Goal: Task Accomplishment & Management: Use online tool/utility

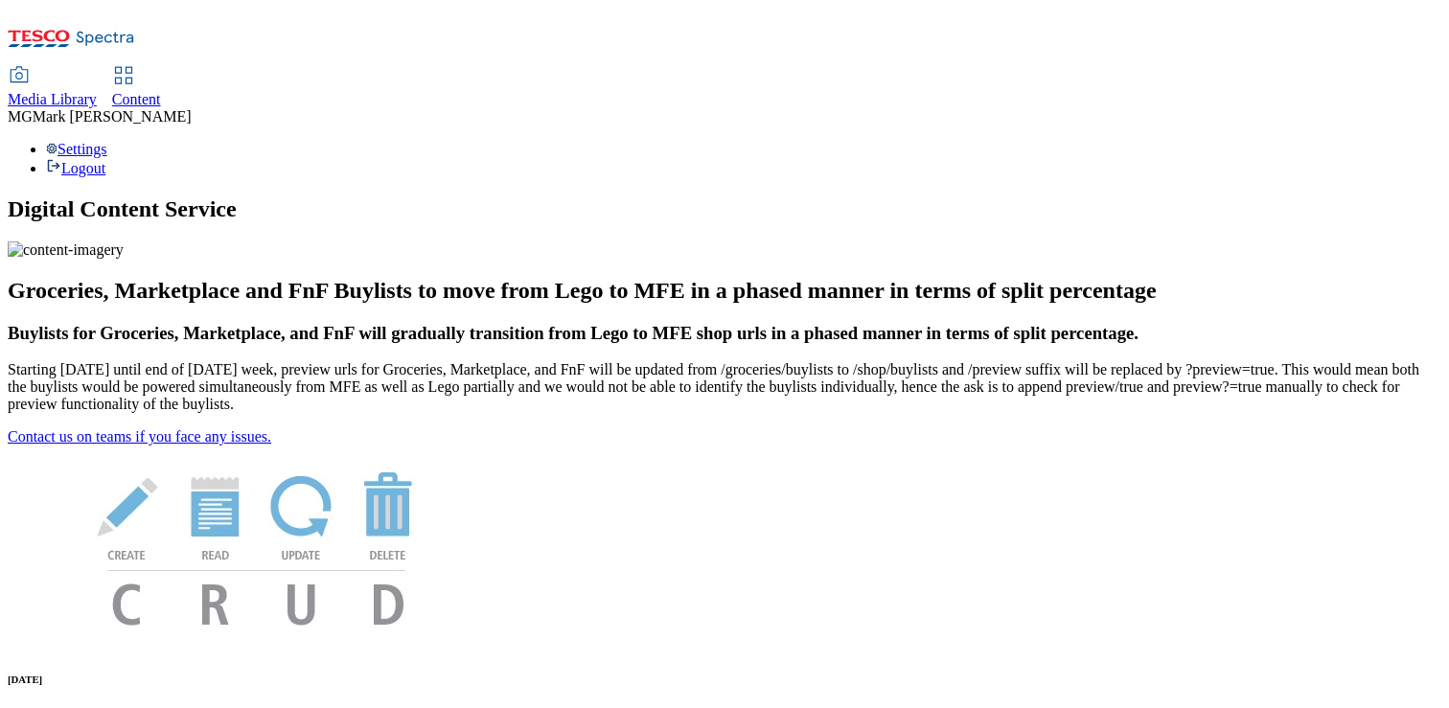
click at [97, 91] on span "Media Library" at bounding box center [52, 99] width 89 height 16
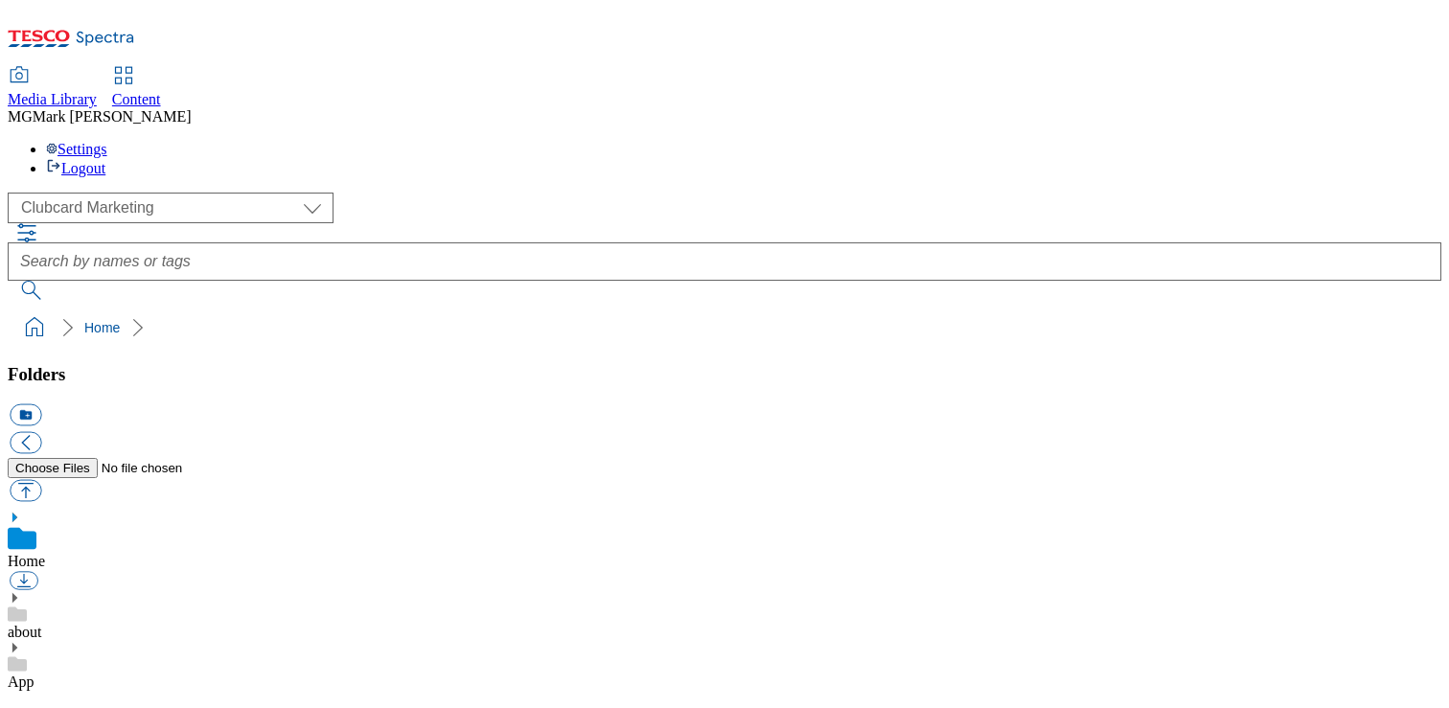
scroll to position [3, 0]
click at [161, 68] on link "Content" at bounding box center [136, 88] width 49 height 40
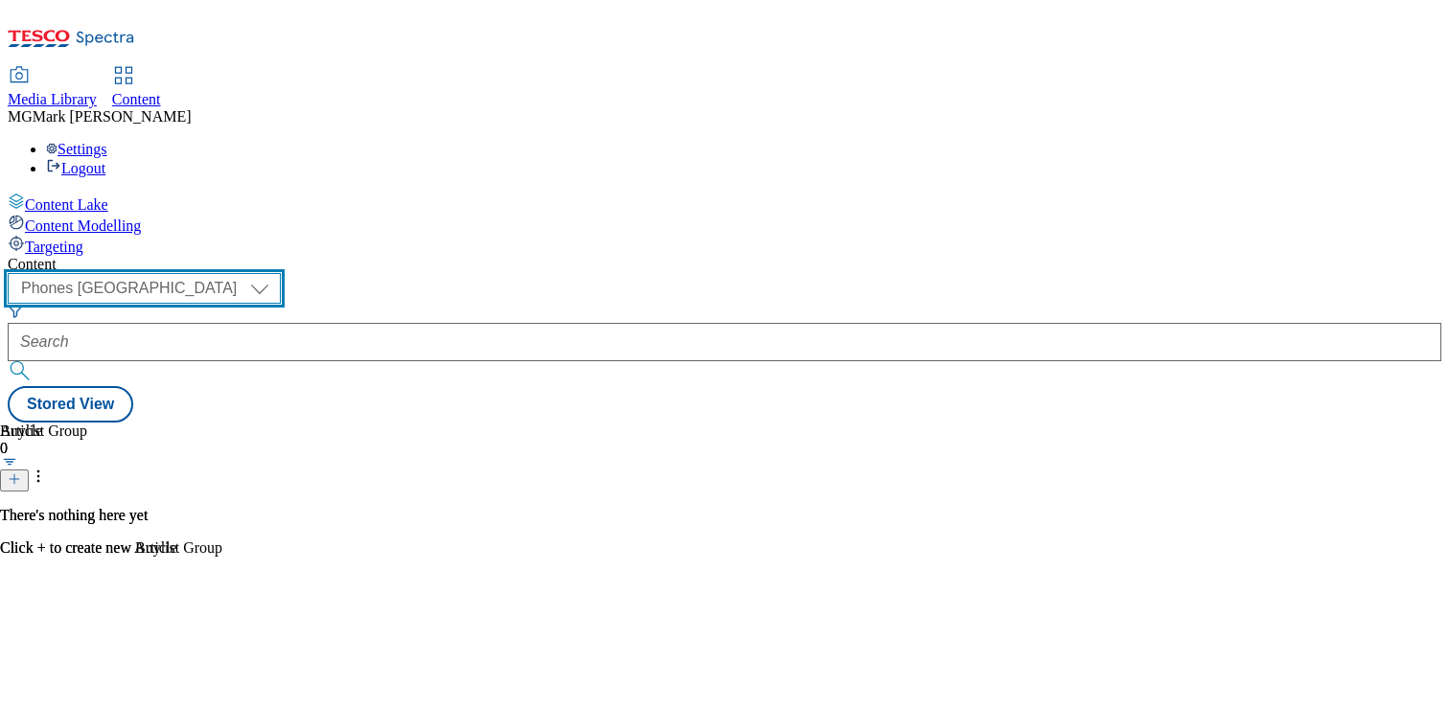
click at [281, 273] on select "Dotcom CZ Dotcom SK ghs-roi ghs-uk Phones UK" at bounding box center [144, 288] width 273 height 31
select select "ghs-uk"
click at [249, 273] on select "Dotcom CZ Dotcom SK ghs-roi ghs-uk Phones UK" at bounding box center [144, 288] width 273 height 31
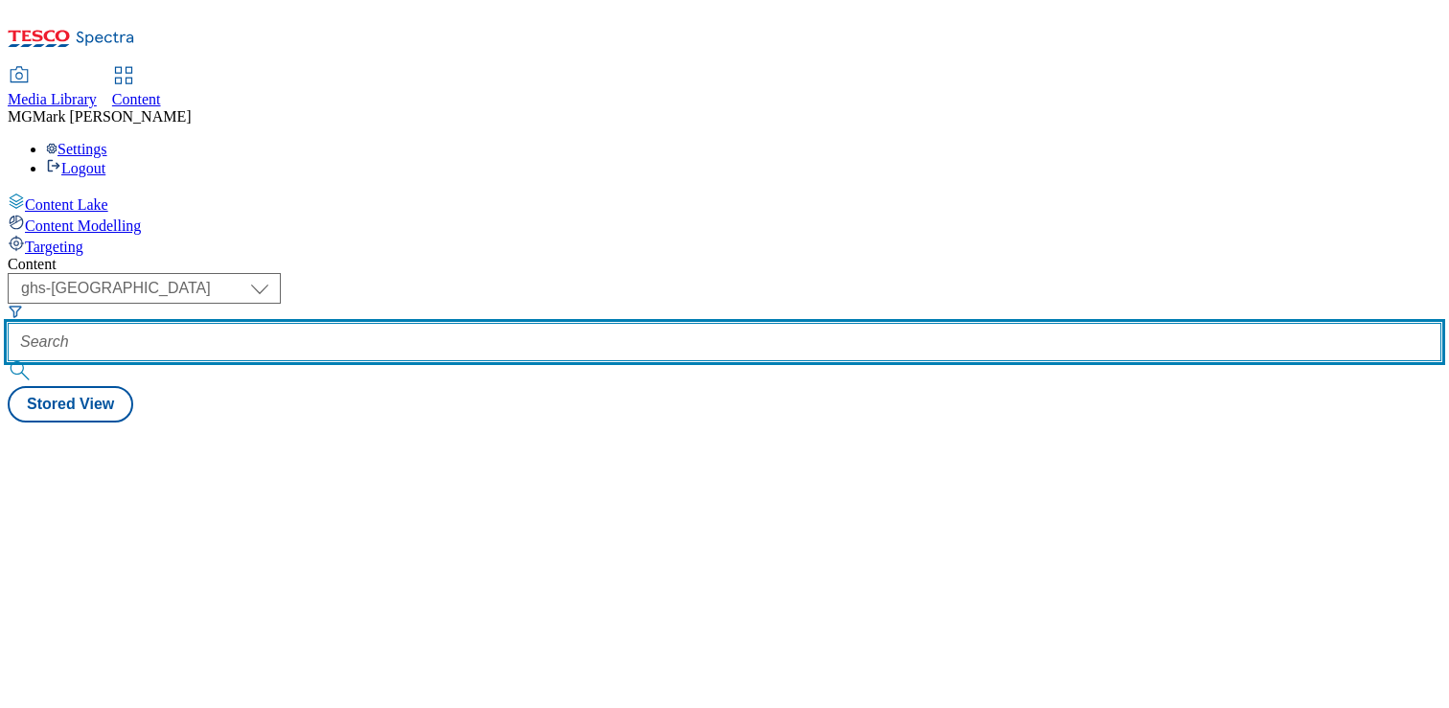
click at [442, 323] on input "text" at bounding box center [725, 342] width 1434 height 38
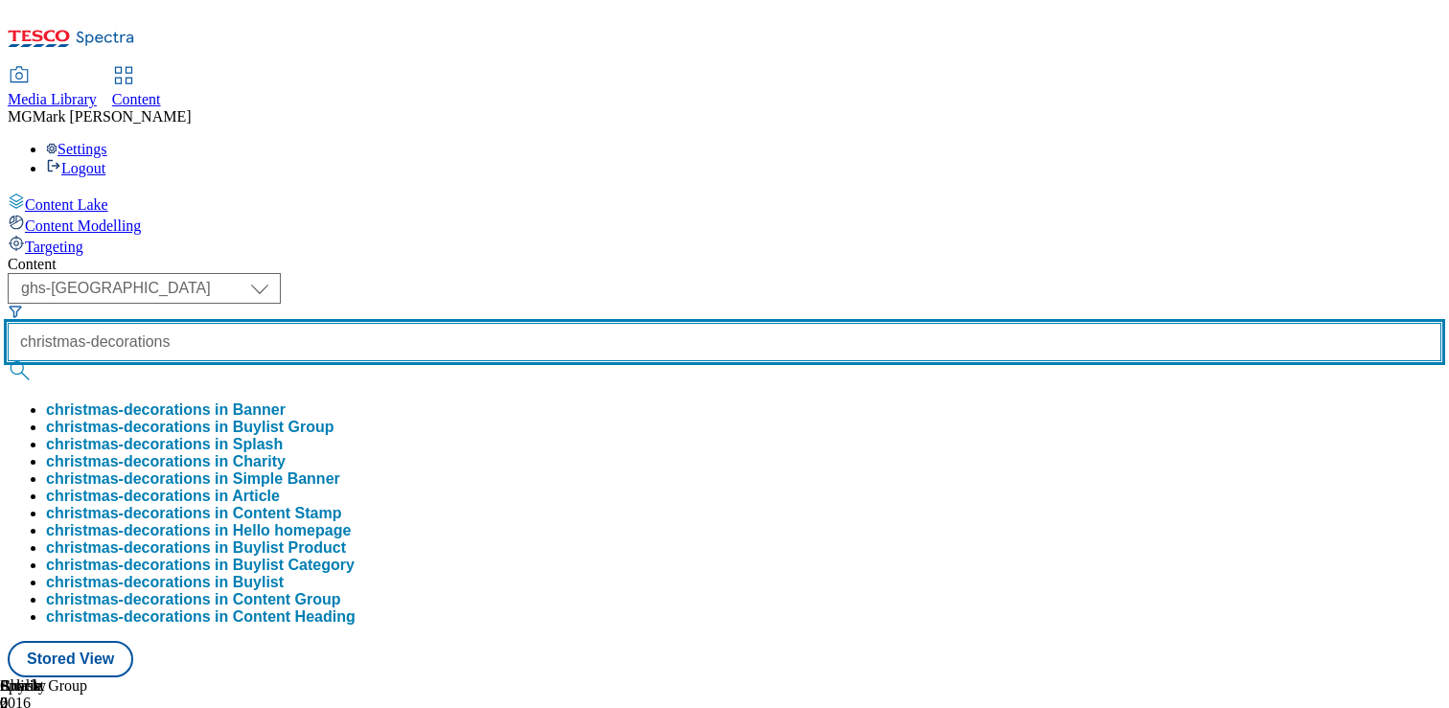
type input "christmas-decorations"
click at [8, 361] on button "submit" at bounding box center [21, 370] width 27 height 19
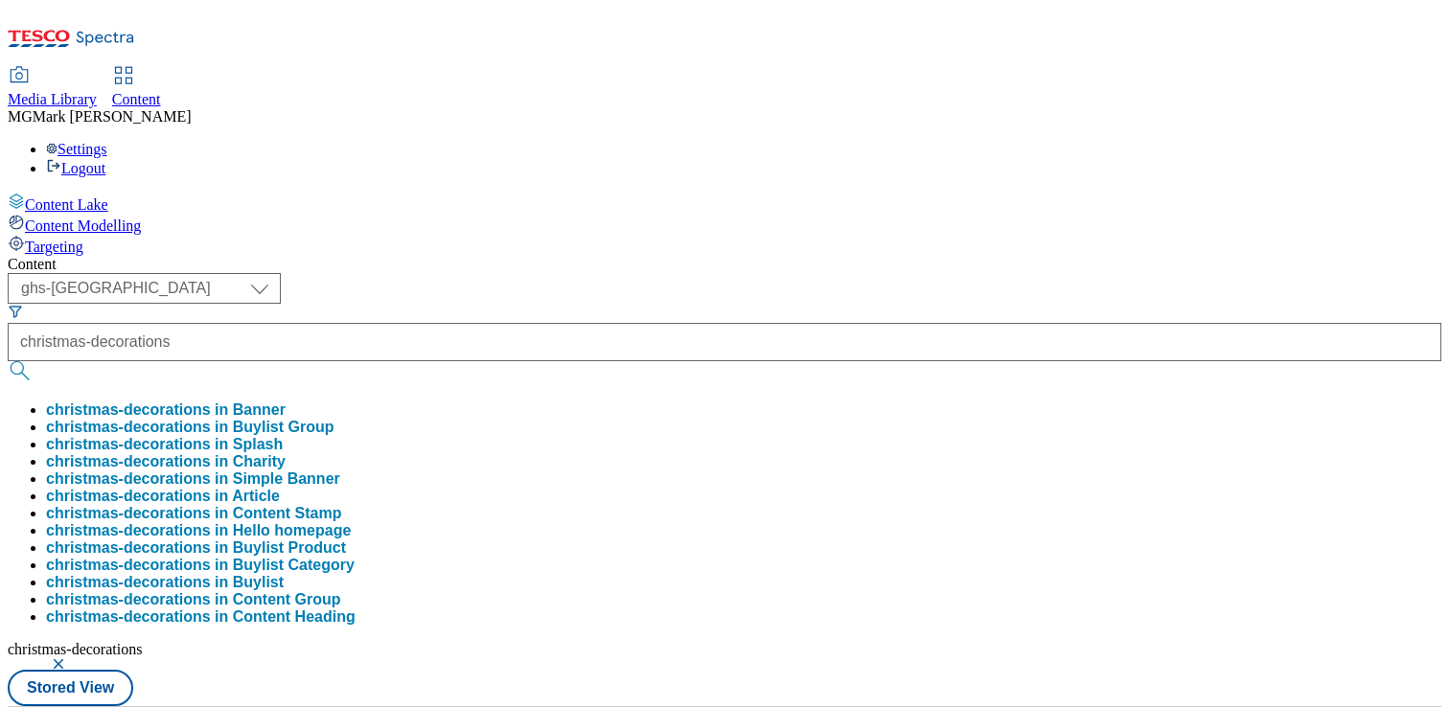
click at [798, 256] on div "Content" at bounding box center [725, 264] width 1434 height 17
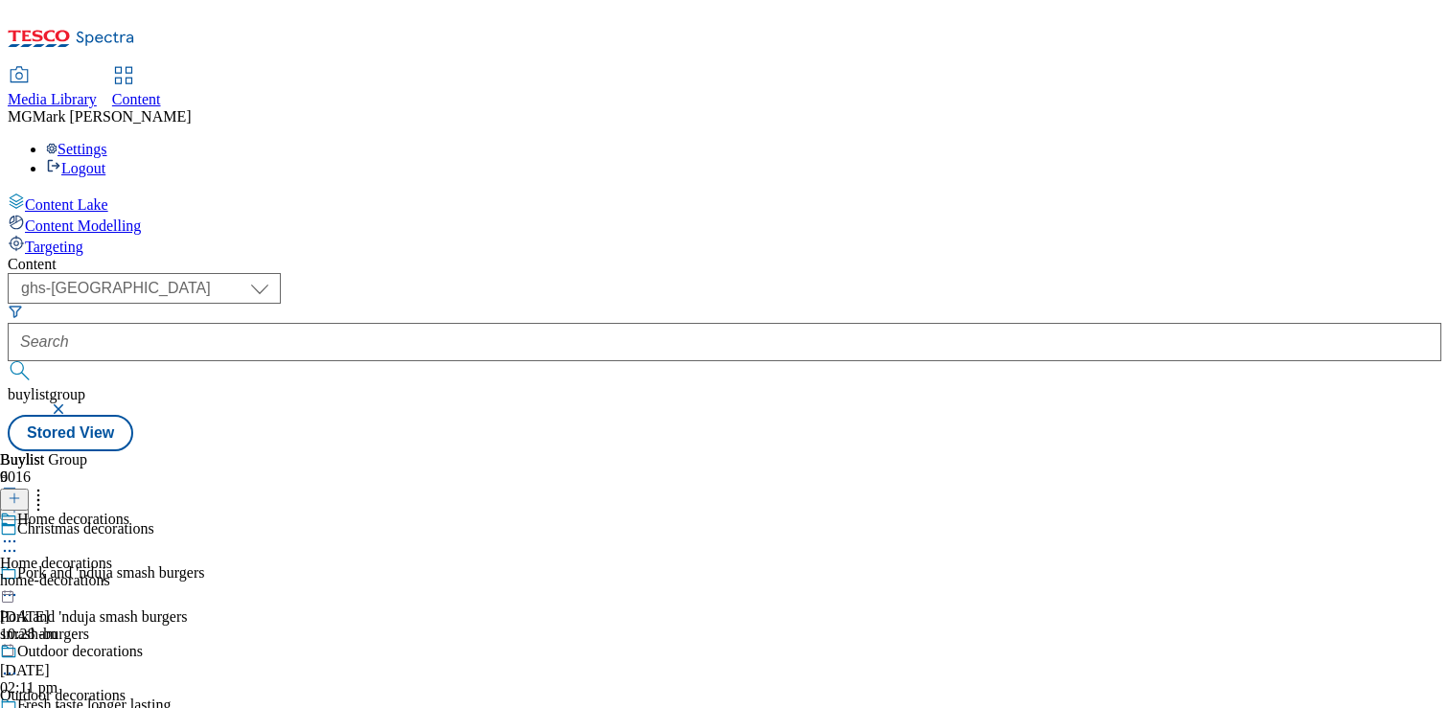
click at [232, 511] on div "Home decorations Home decorations home-decorations 20 Aug 2025 10:28 am" at bounding box center [116, 577] width 232 height 132
click at [122, 572] on div "home-decorations" at bounding box center [61, 580] width 122 height 17
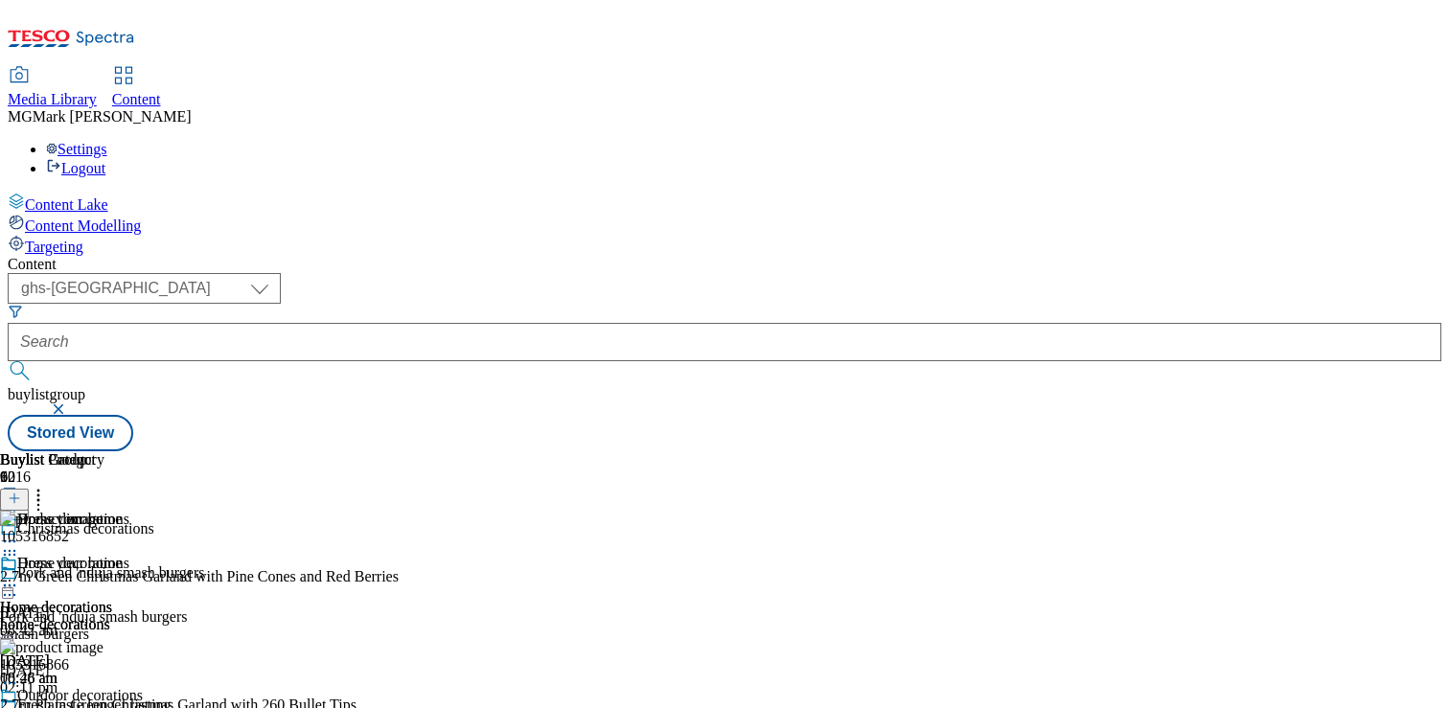
click at [122, 555] on div "Dress your home Home decorations home-decorations 19 Aug 2025 08:46 am" at bounding box center [61, 621] width 122 height 132
click at [16, 585] on circle at bounding box center [14, 586] width 3 height 3
click at [89, 614] on button "Edit" at bounding box center [63, 625] width 51 height 22
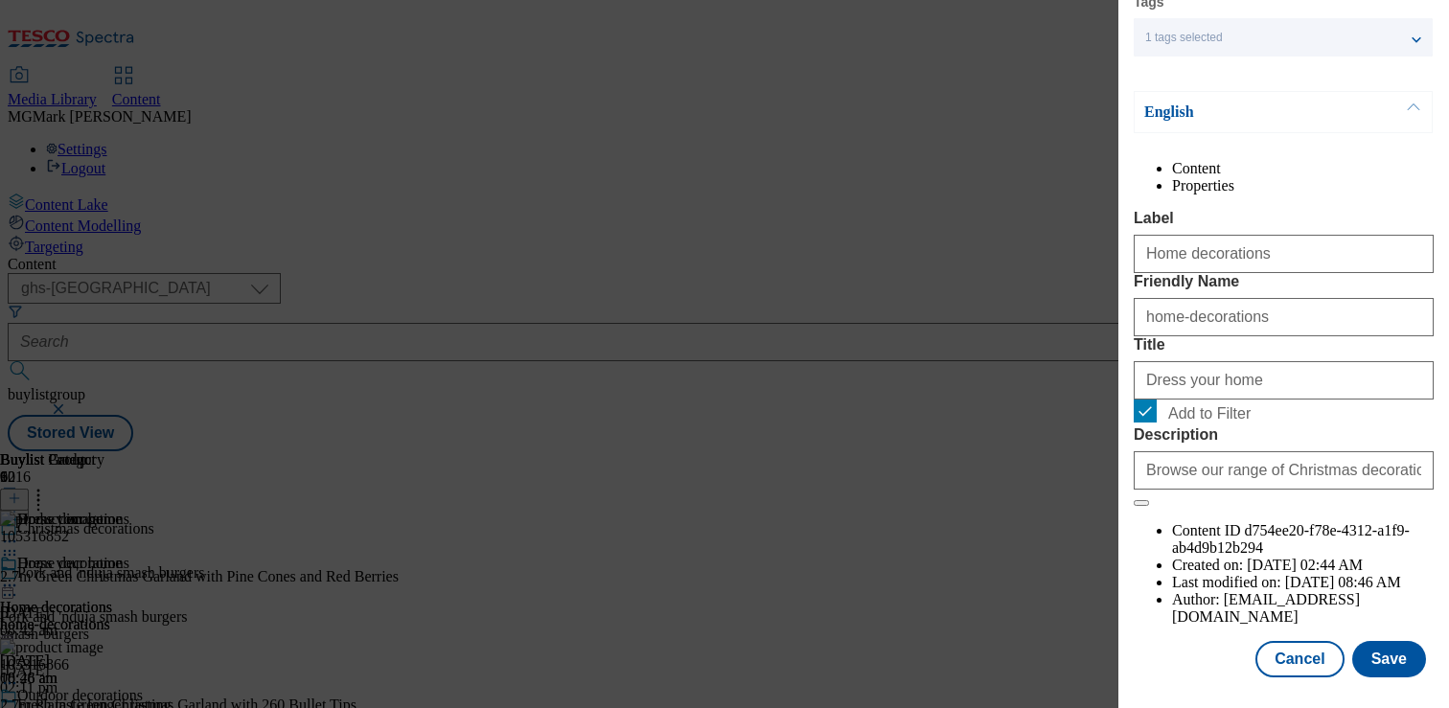
scroll to position [235, 0]
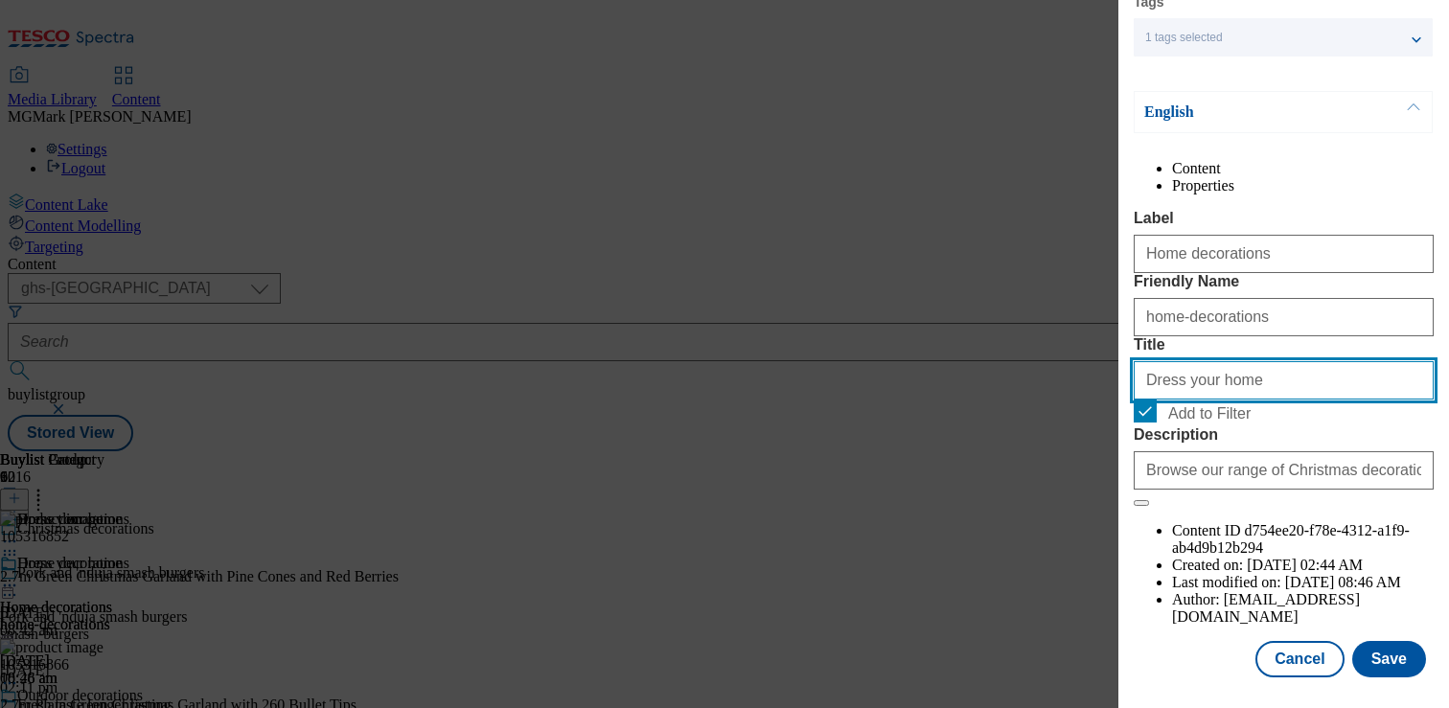
click at [1233, 400] on input "Dress your home" at bounding box center [1284, 380] width 300 height 38
paste input "Home decorations"
type input "Home decorations"
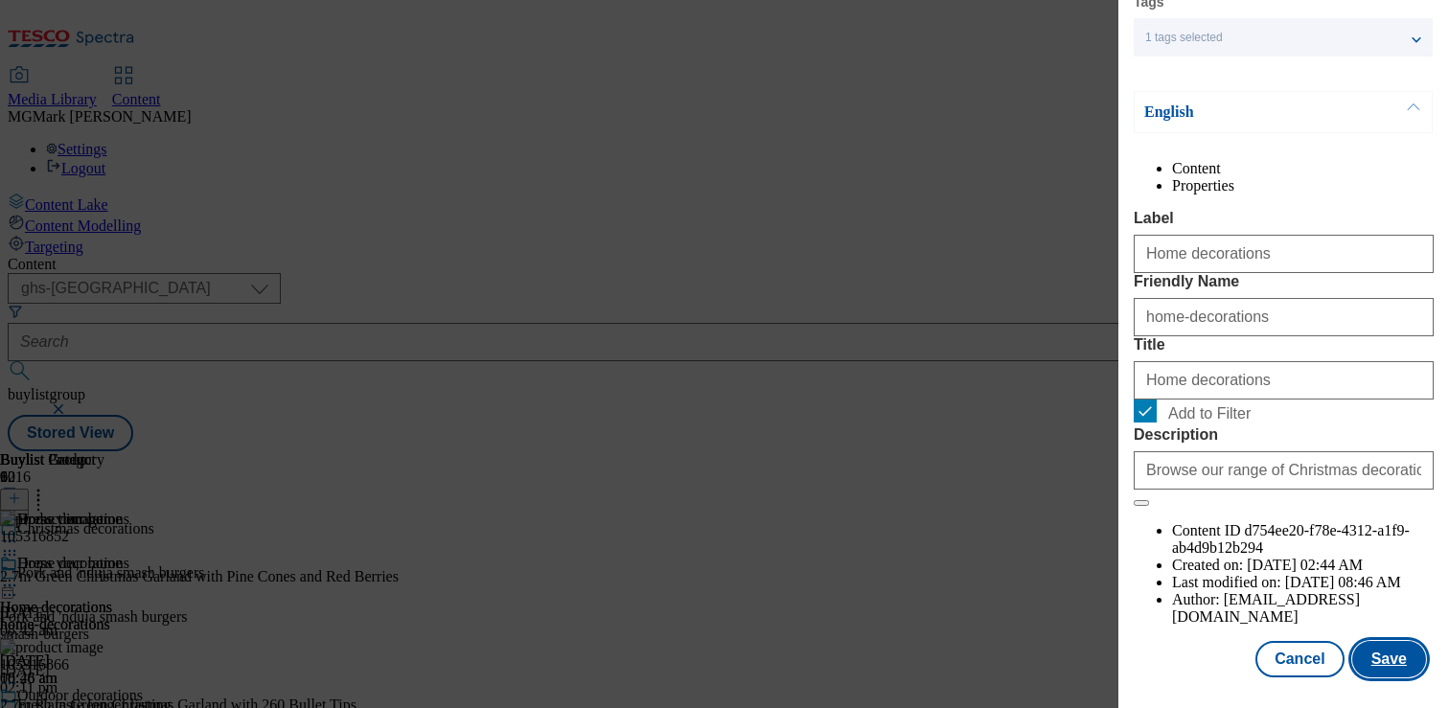
click at [1385, 650] on button "Save" at bounding box center [1389, 659] width 74 height 36
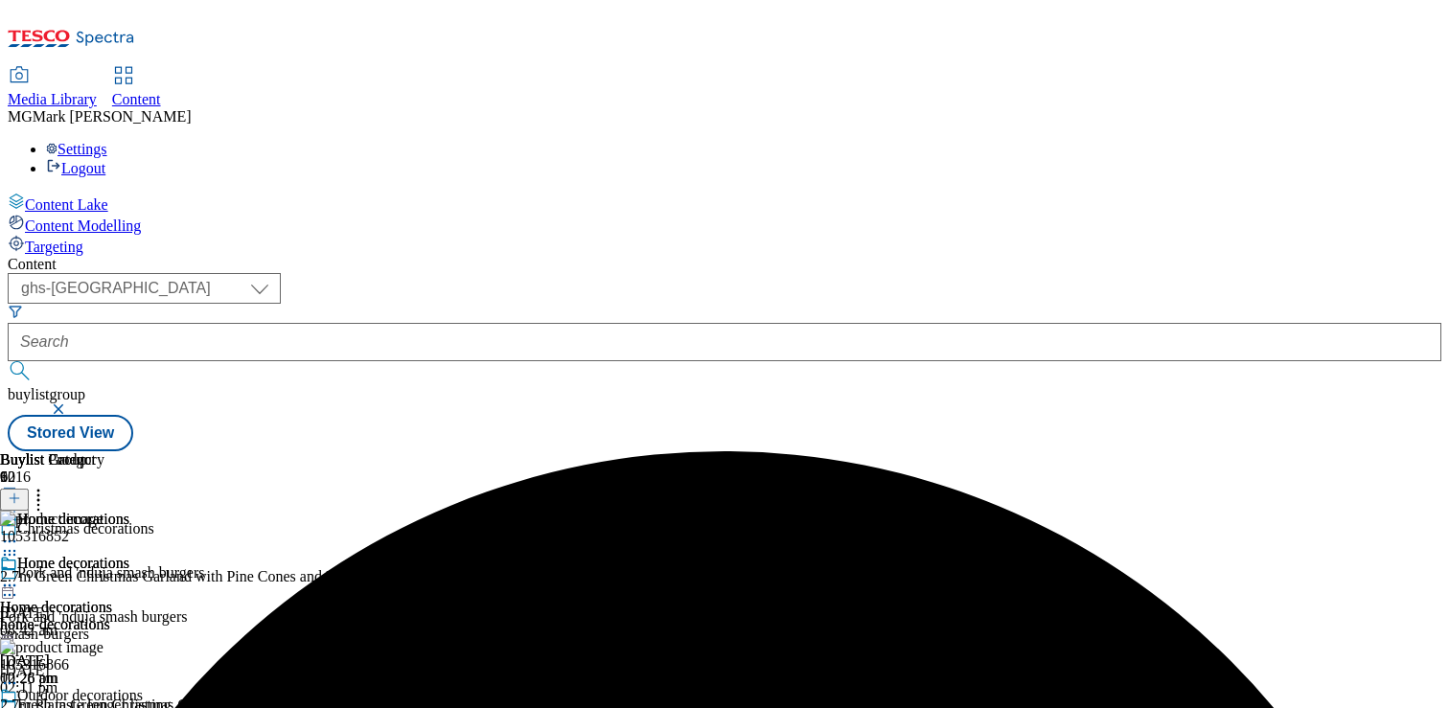
click at [129, 576] on div at bounding box center [64, 587] width 129 height 23
click at [104, 707] on span "Preview" at bounding box center [81, 714] width 45 height 14
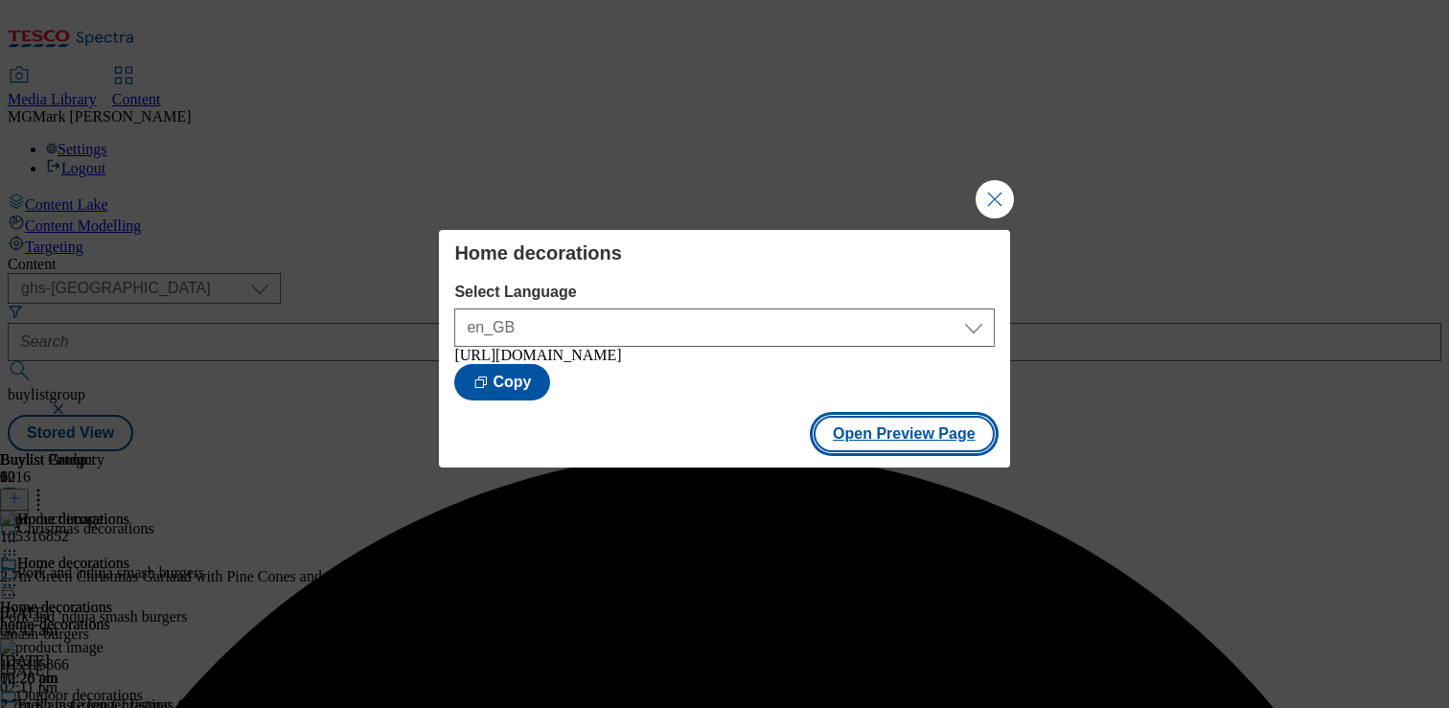
click at [940, 451] on button "Open Preview Page" at bounding box center [904, 434] width 181 height 36
